Goal: Transaction & Acquisition: Purchase product/service

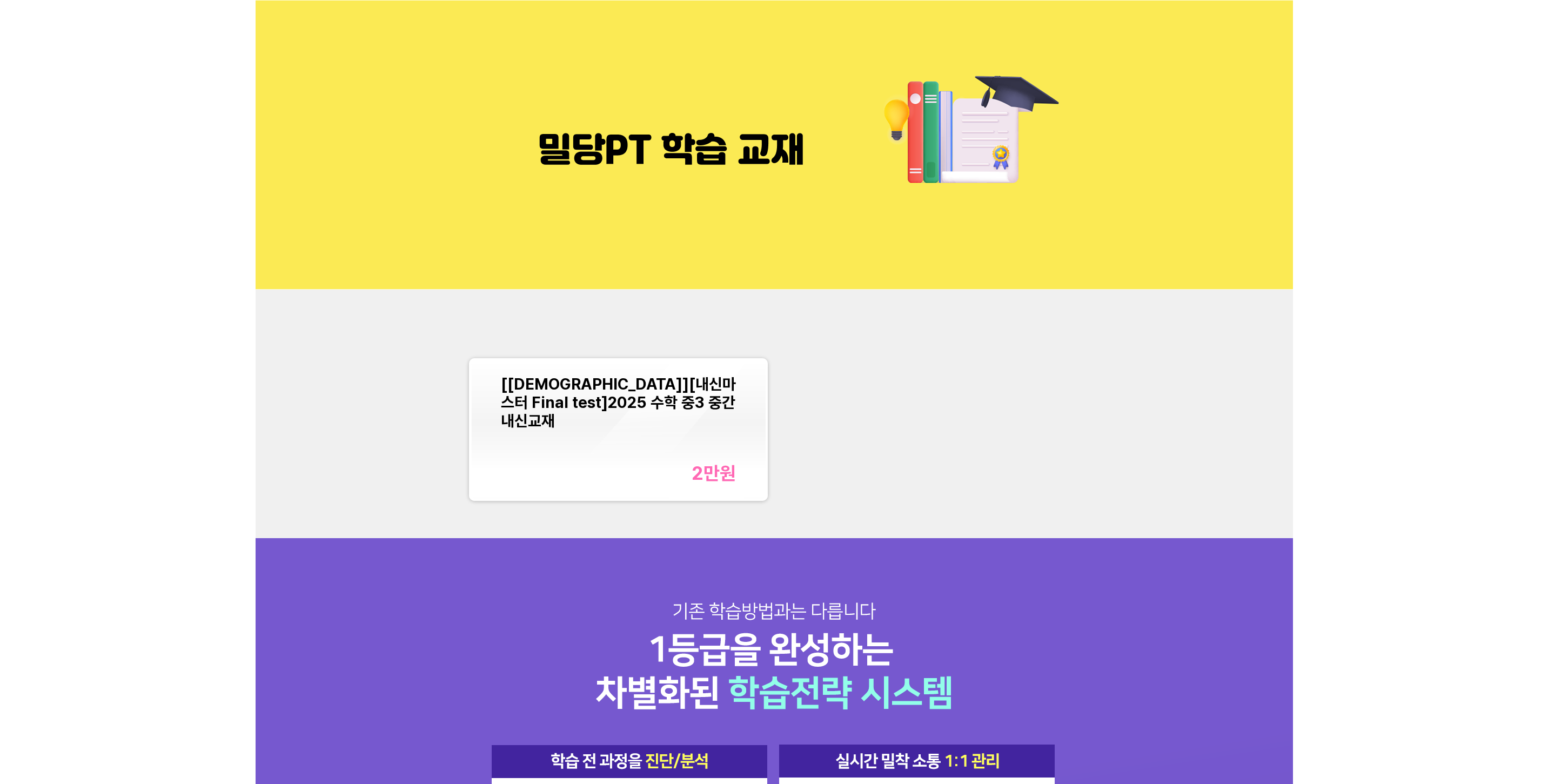
click at [687, 440] on div "[[DEMOGRAPHIC_DATA]][내신마스터 Final test]2025 수학 중3 중간 내신교재 2만 원" at bounding box center [619, 429] width 236 height 109
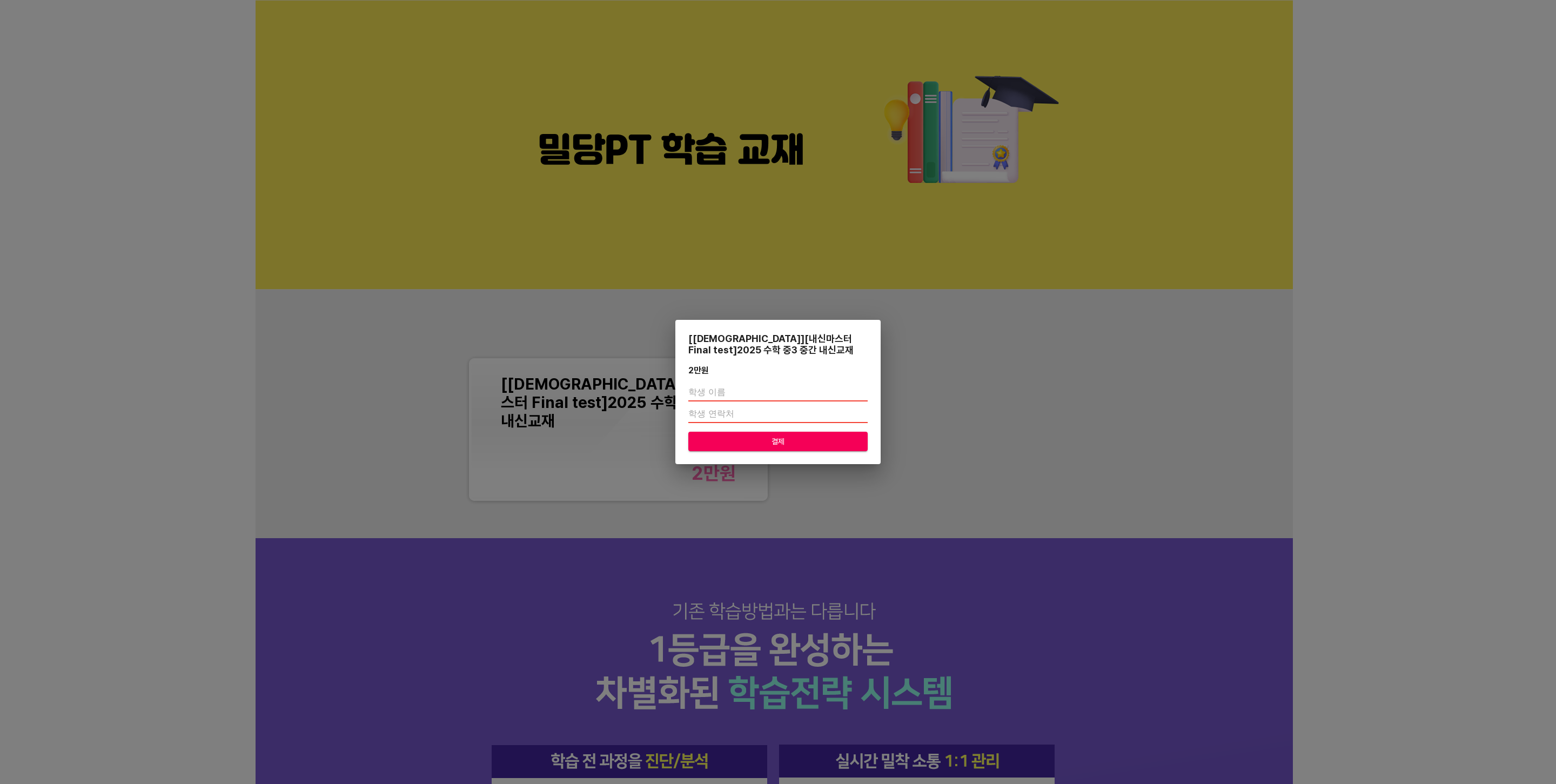
click at [778, 392] on input "text" at bounding box center [778, 393] width 179 height 17
type input "ㅇㅇ"
click at [727, 414] on input "number" at bounding box center [778, 414] width 179 height 17
type input "00000000000"
click at [750, 440] on span "결제" at bounding box center [778, 441] width 162 height 14
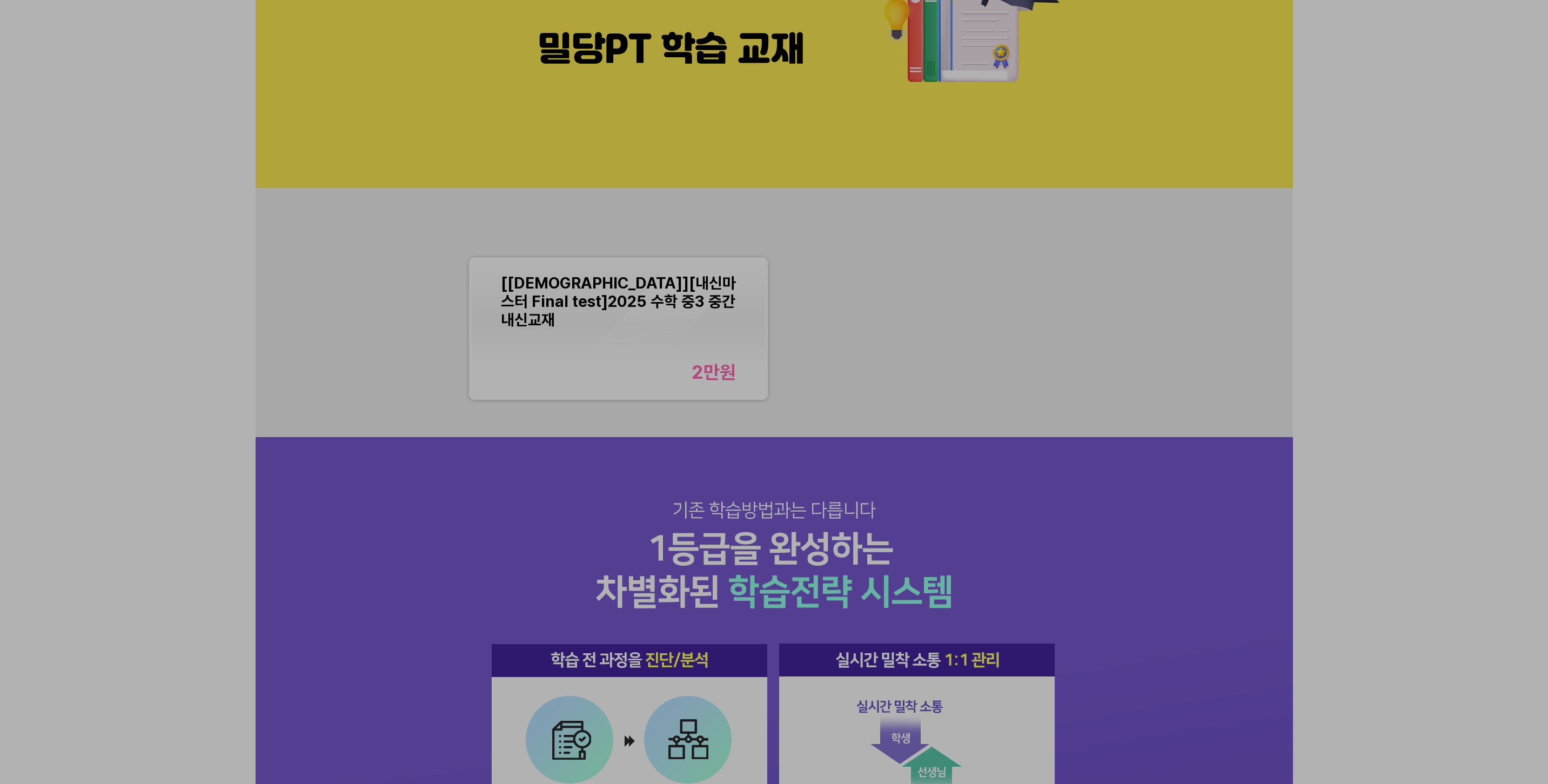
scroll to position [108, 0]
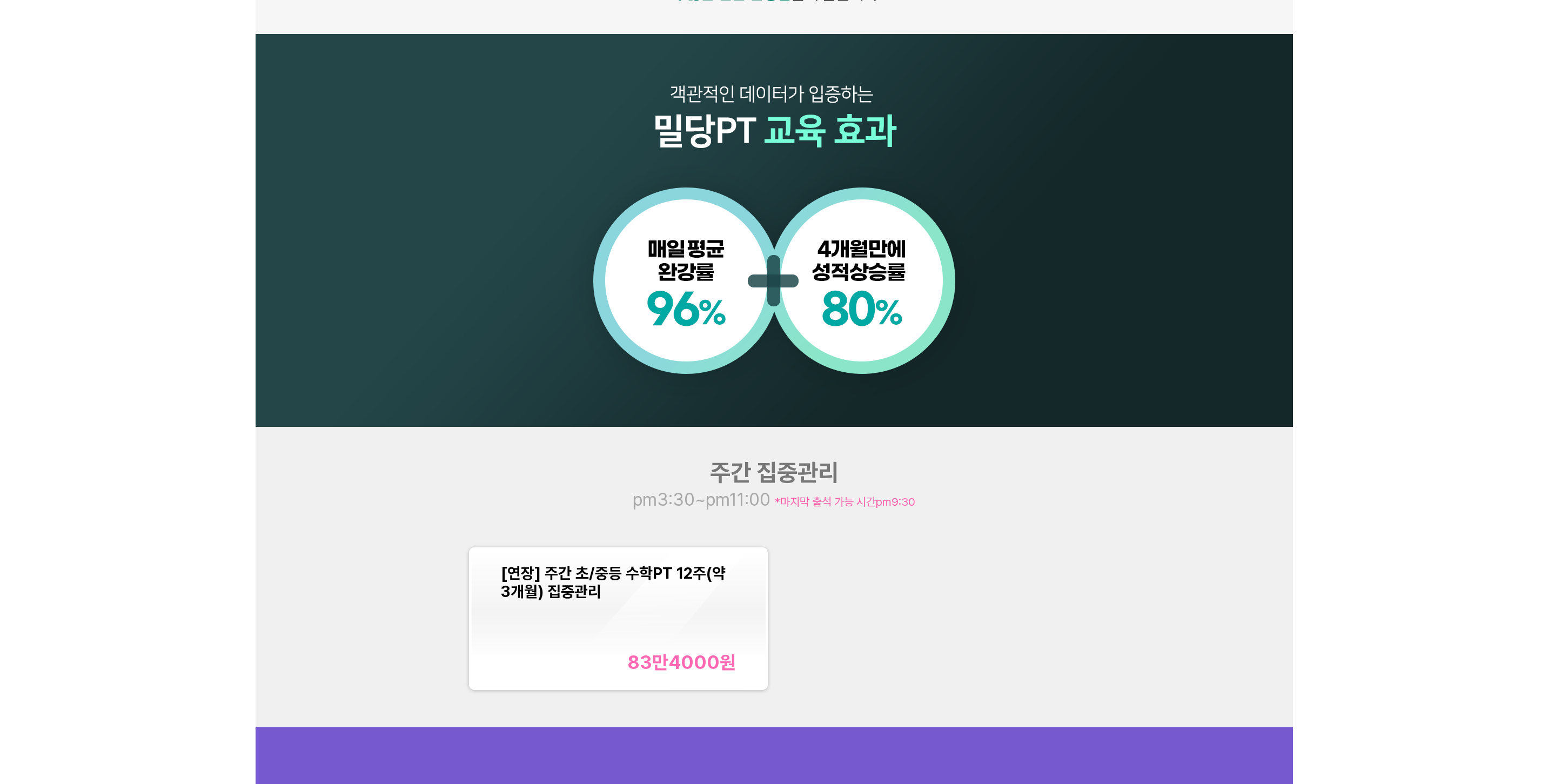
scroll to position [1134, 0]
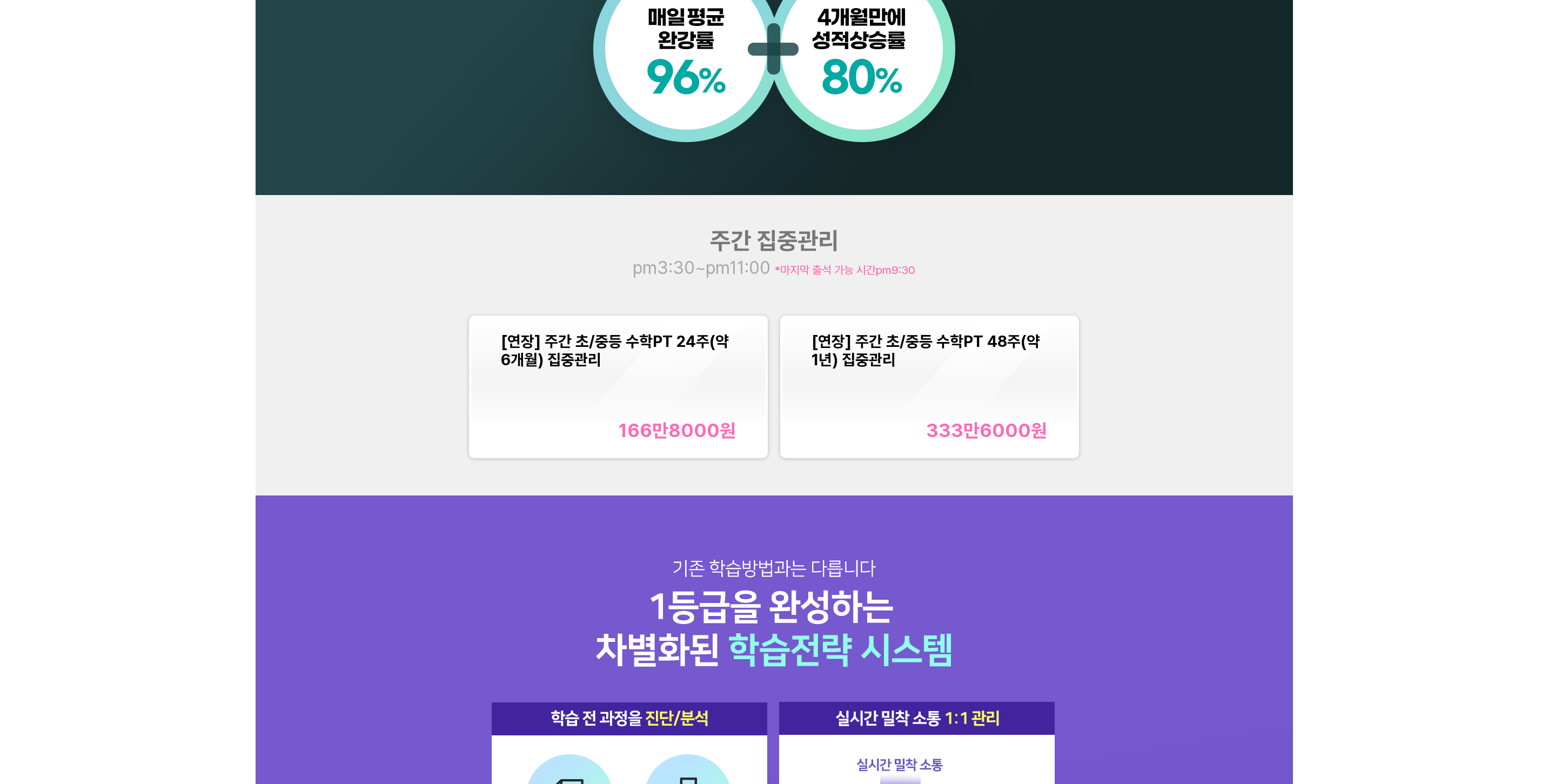
scroll to position [1189, 0]
